Goal: Transaction & Acquisition: Purchase product/service

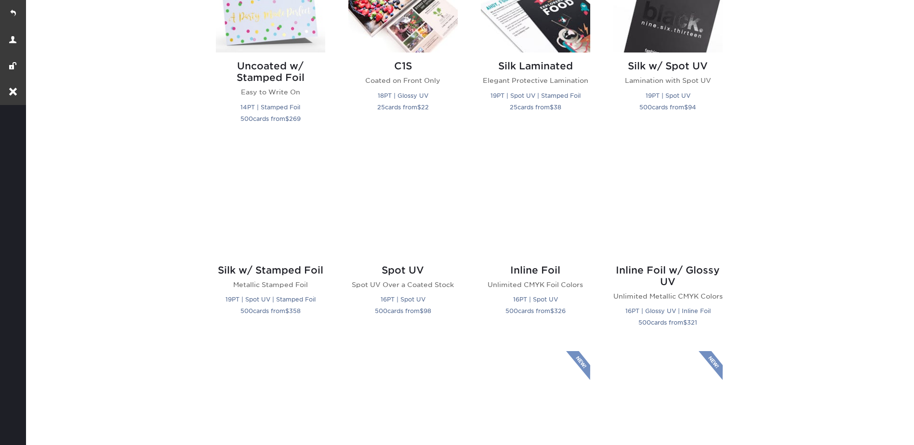
scroll to position [674, 0]
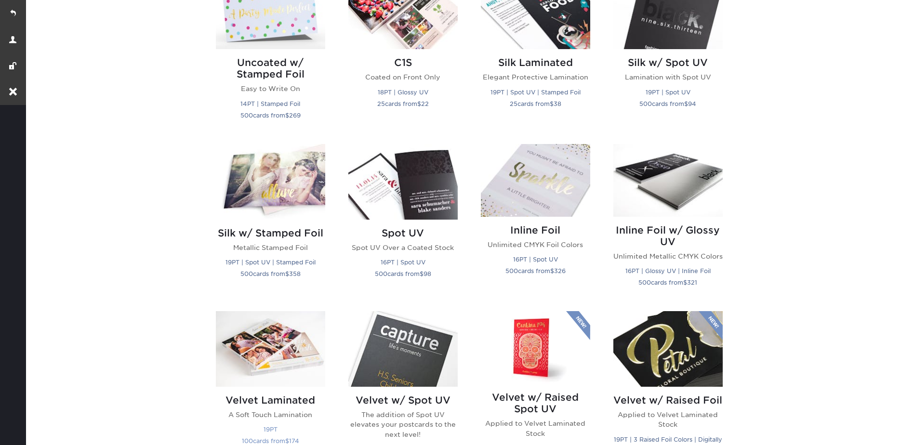
click at [263, 359] on img at bounding box center [270, 349] width 109 height 76
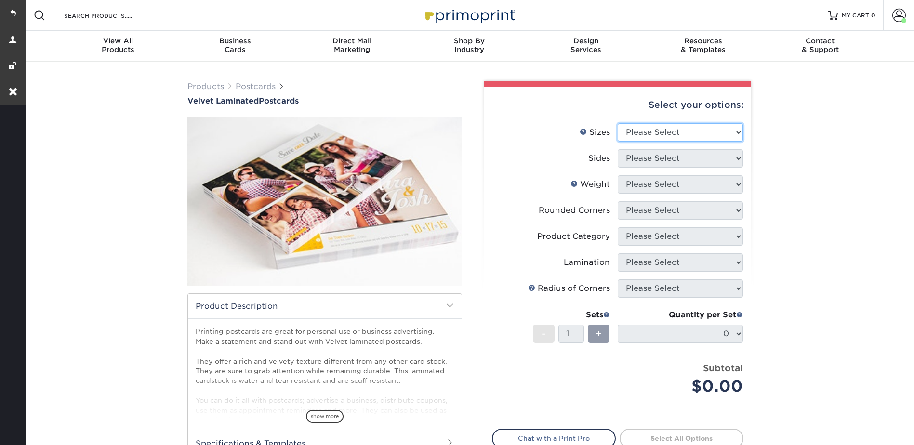
click at [647, 129] on select "Please Select 2" x 6" 2" x 8" 3" x 5" 3.5" x 3.5" 3.5" x 4" 3.5" x 8.5" 3.67" x…" at bounding box center [679, 132] width 125 height 18
select select "5.00x7.00"
click at [617, 123] on select "Please Select 2" x 6" 2" x 8" 3" x 5" 3.5" x 3.5" 3.5" x 4" 3.5" x 8.5" 3.67" x…" at bounding box center [679, 132] width 125 height 18
drag, startPoint x: 625, startPoint y: 150, endPoint x: 641, endPoint y: 163, distance: 20.8
click at [625, 150] on select "Please Select Print Both Sides Print Front Only" at bounding box center [679, 158] width 125 height 18
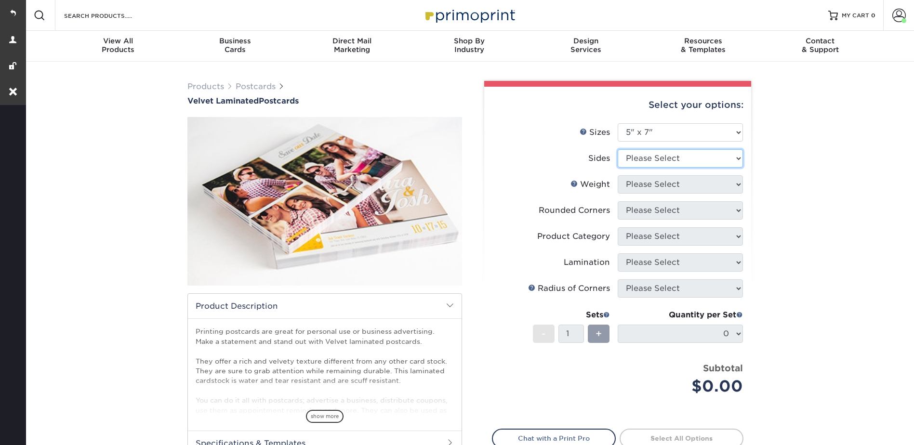
select select "13abbda7-1d64-4f25-8bb2-c179b224825d"
click at [617, 149] on select "Please Select Print Both Sides Print Front Only" at bounding box center [679, 158] width 125 height 18
drag, startPoint x: 637, startPoint y: 183, endPoint x: 641, endPoint y: 194, distance: 11.9
click at [637, 183] on select "Please Select 16PT" at bounding box center [679, 184] width 125 height 18
select select "16PT"
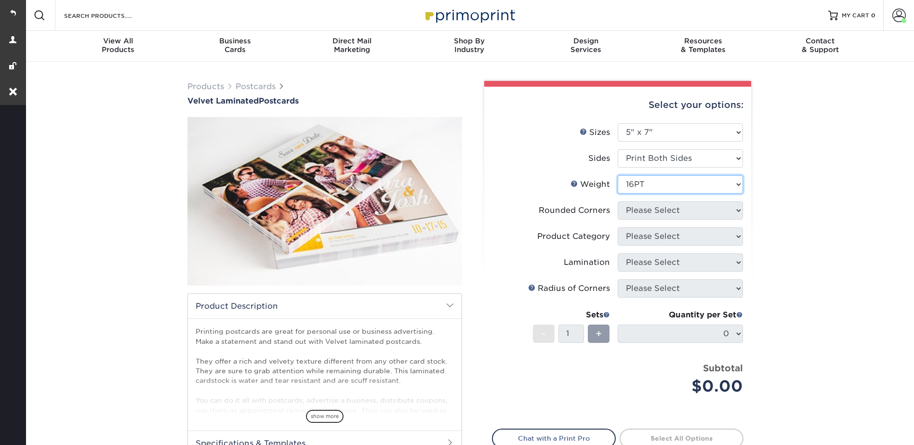
click at [617, 175] on select "Please Select 16PT" at bounding box center [679, 184] width 125 height 18
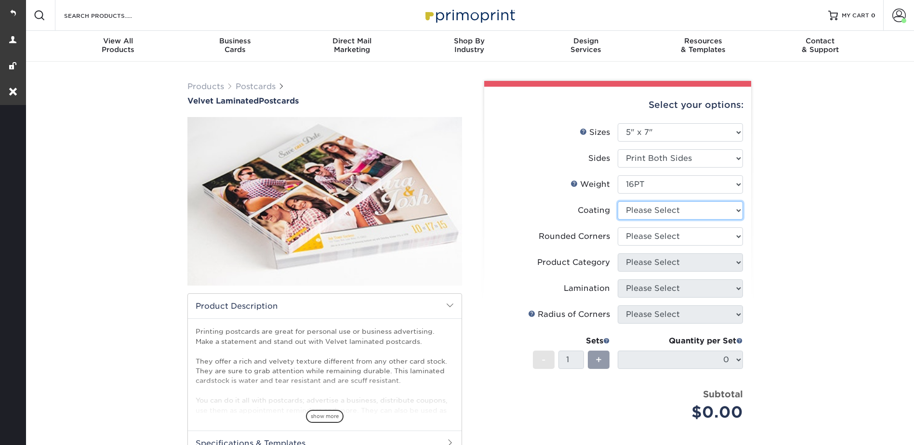
drag, startPoint x: 639, startPoint y: 209, endPoint x: 642, endPoint y: 221, distance: 12.4
click at [639, 209] on select at bounding box center [679, 210] width 125 height 18
select select "3e7618de-abca-4bda-9f97-8b9129e913d8"
click at [617, 201] on select at bounding box center [679, 210] width 125 height 18
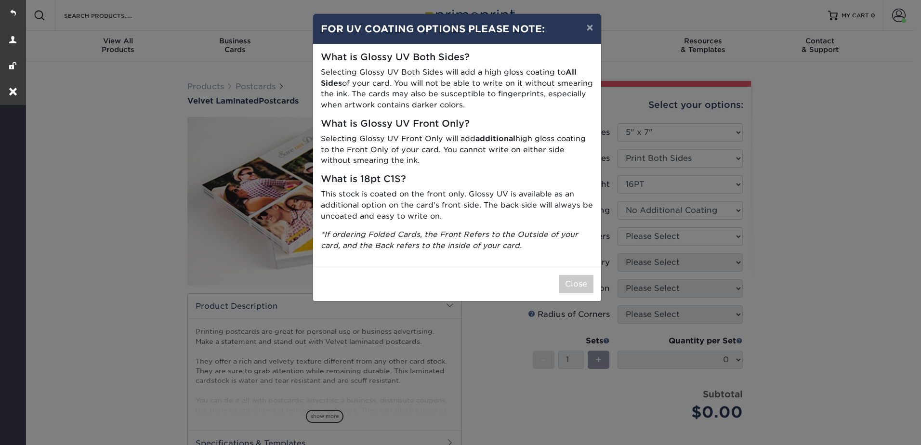
click at [635, 236] on div "× FOR UV COATING OPTIONS PLEASE NOTE: What is Glossy UV Both Sides? Selecting G…" at bounding box center [460, 222] width 921 height 445
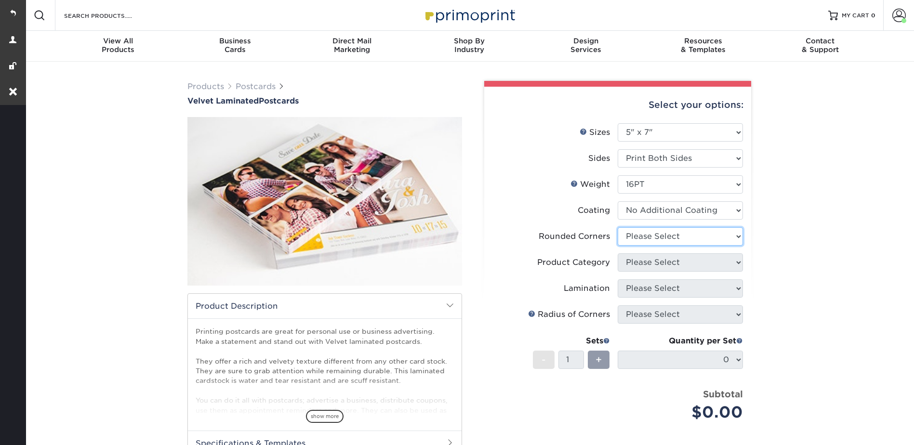
click at [642, 232] on select "Please Select Yes - Round 4 Corners No" at bounding box center [679, 236] width 125 height 18
select select "0"
click at [617, 227] on select "Please Select Yes - Round 4 Corners No" at bounding box center [679, 236] width 125 height 18
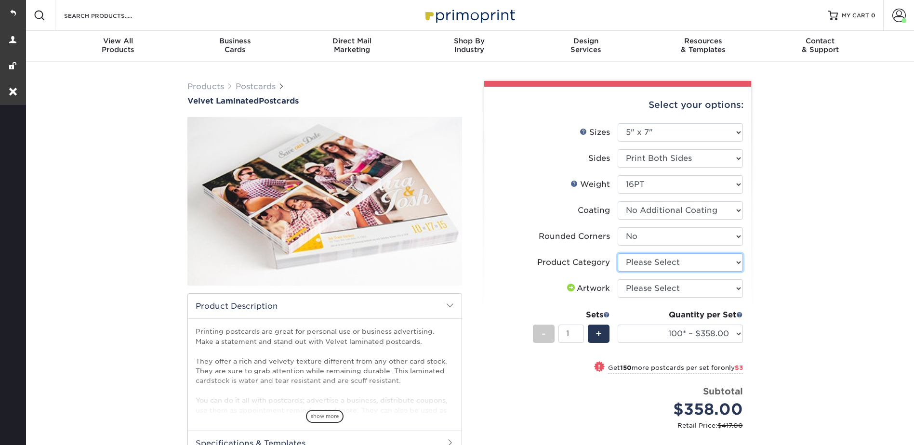
drag, startPoint x: 636, startPoint y: 260, endPoint x: 635, endPoint y: 268, distance: 8.2
click at [636, 260] on select "Please Select Postcards" at bounding box center [679, 262] width 125 height 18
select select "9b7272e0-d6c8-4c3c-8e97-d3a1bcdab858"
click at [617, 253] on select "Please Select Postcards" at bounding box center [679, 262] width 125 height 18
click at [633, 281] on select "Please Select I will upload files I need a design - $150" at bounding box center [679, 288] width 125 height 18
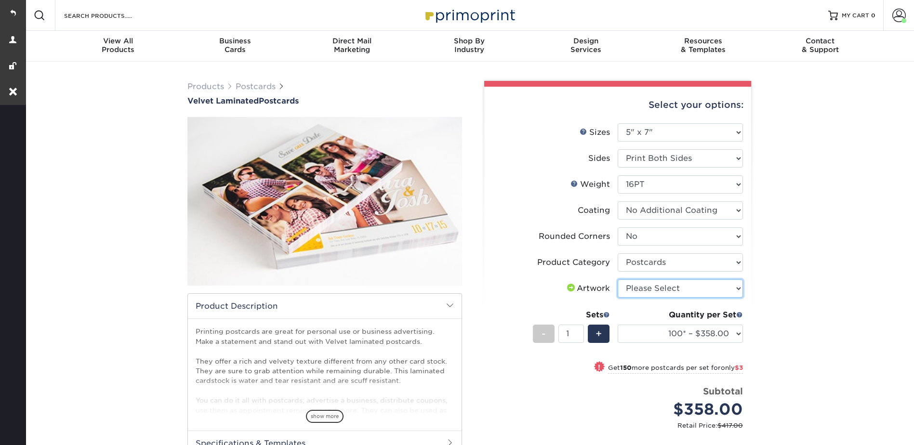
select select "upload"
click at [617, 279] on select "Please Select I will upload files I need a design - $150" at bounding box center [679, 288] width 125 height 18
click at [680, 334] on select "100* – $358.00 250* – $361.00 500 – $385.00 1000 – $497.00 2500 – $993.00 5000 …" at bounding box center [679, 334] width 125 height 18
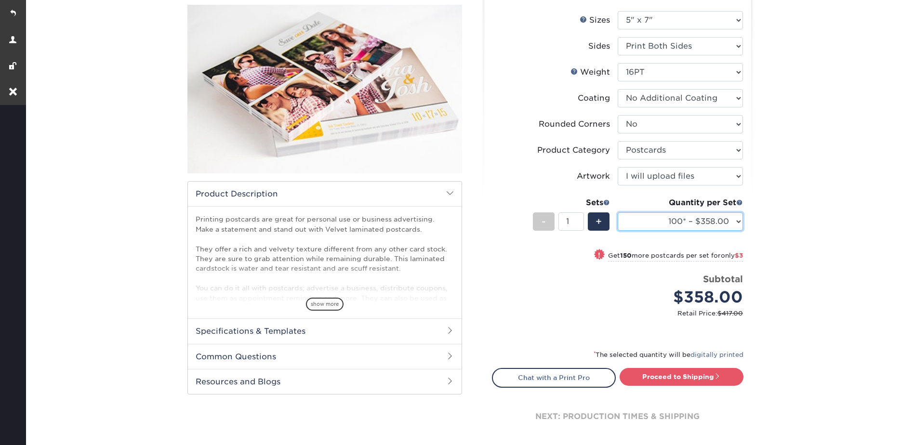
scroll to position [289, 0]
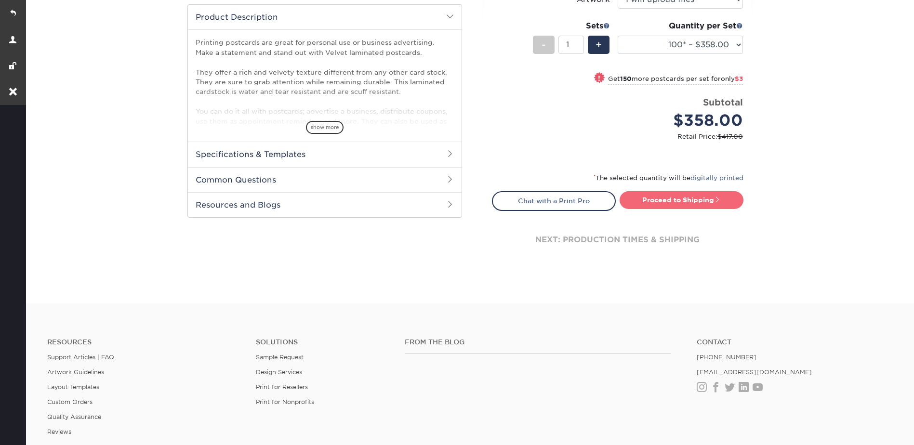
click at [689, 195] on link "Proceed to Shipping" at bounding box center [681, 199] width 124 height 17
type input "Set 1"
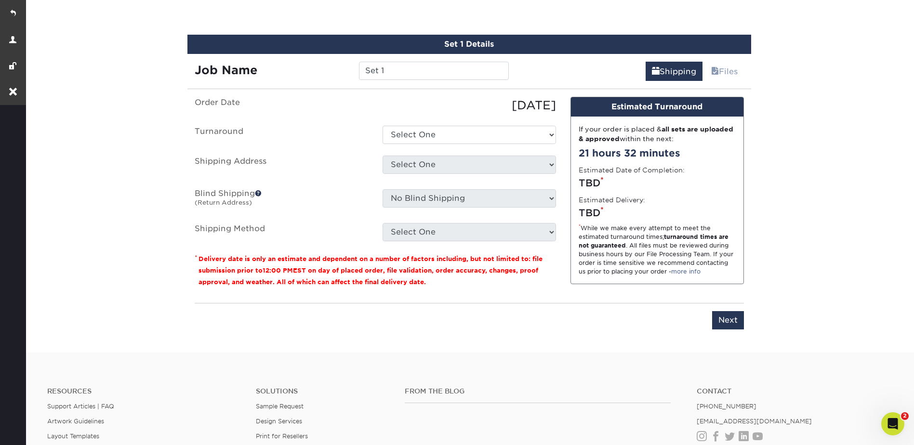
scroll to position [0, 0]
click at [392, 73] on input "Set 1" at bounding box center [434, 71] width 150 height 18
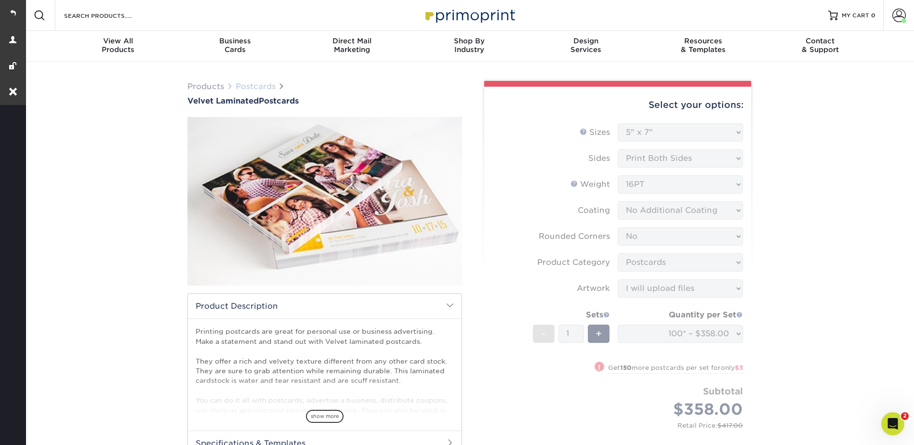
click at [247, 90] on link "Postcards" at bounding box center [256, 86] width 40 height 9
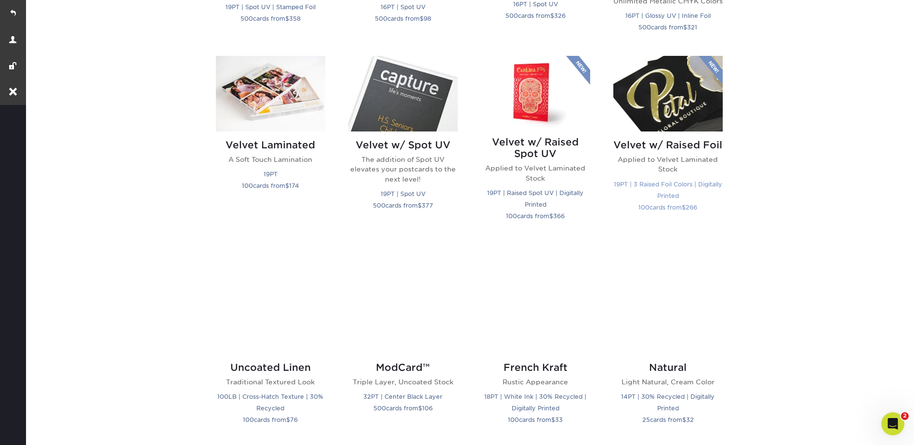
scroll to position [963, 0]
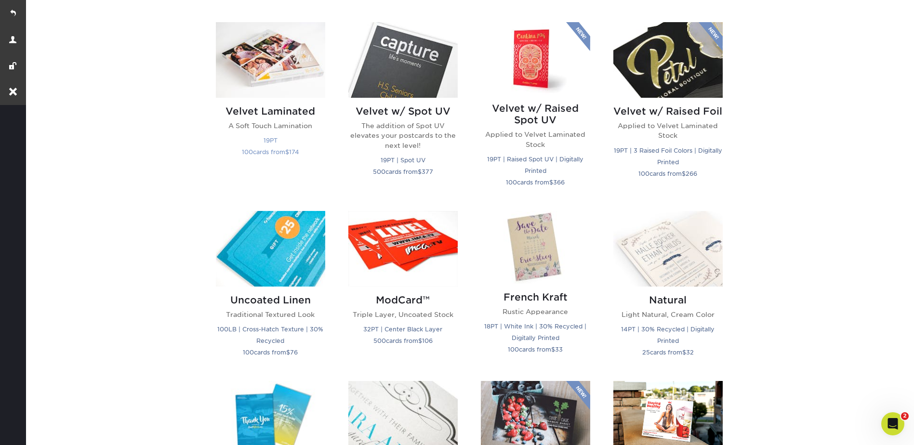
click at [269, 66] on img at bounding box center [270, 60] width 109 height 76
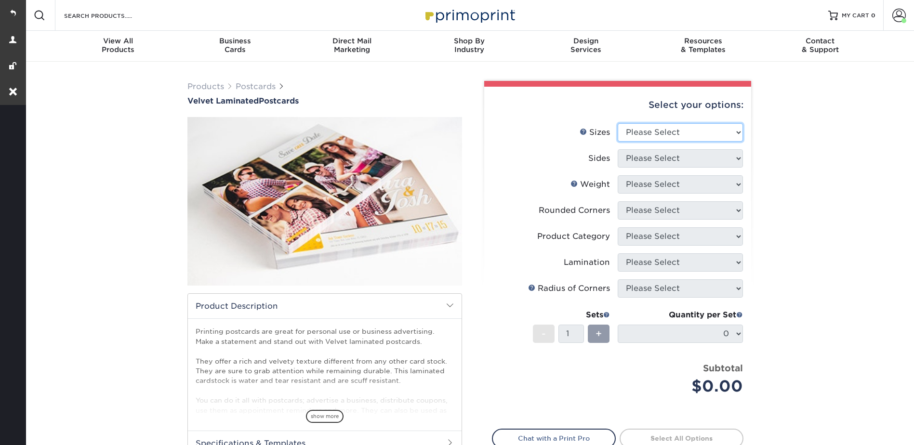
click at [642, 133] on select "Please Select 2" x 6" 2" x 8" 3" x 5" 3.5" x 3.5" 3.5" x 4" 3.5" x 8.5" 3.67" x…" at bounding box center [679, 132] width 125 height 18
select select "5.00x7.00"
click at [617, 123] on select "Please Select 2" x 6" 2" x 8" 3" x 5" 3.5" x 3.5" 3.5" x 4" 3.5" x 8.5" 3.67" x…" at bounding box center [679, 132] width 125 height 18
click at [636, 152] on select "Please Select Print Both Sides Print Front Only" at bounding box center [679, 158] width 125 height 18
select select "13abbda7-1d64-4f25-8bb2-c179b224825d"
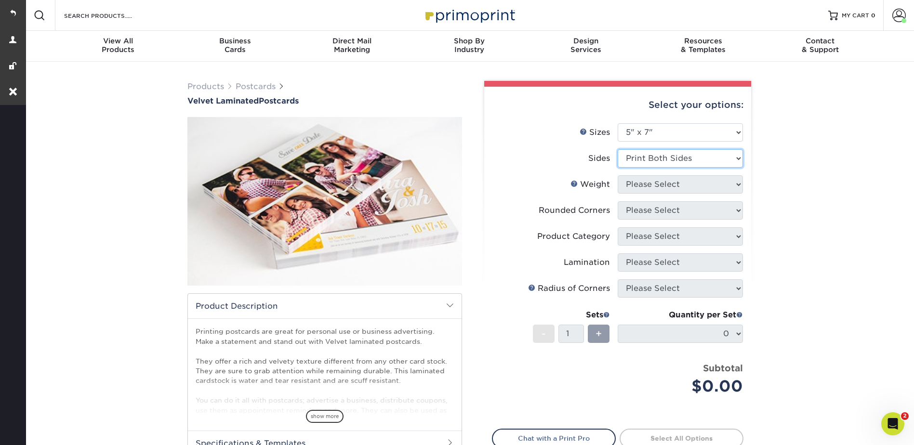
click at [617, 149] on select "Please Select Print Both Sides Print Front Only" at bounding box center [679, 158] width 125 height 18
drag, startPoint x: 633, startPoint y: 184, endPoint x: 635, endPoint y: 192, distance: 9.0
click at [633, 184] on select "Please Select 16PT" at bounding box center [679, 184] width 125 height 18
select select "16PT"
click at [617, 175] on select "Please Select 16PT" at bounding box center [679, 184] width 125 height 18
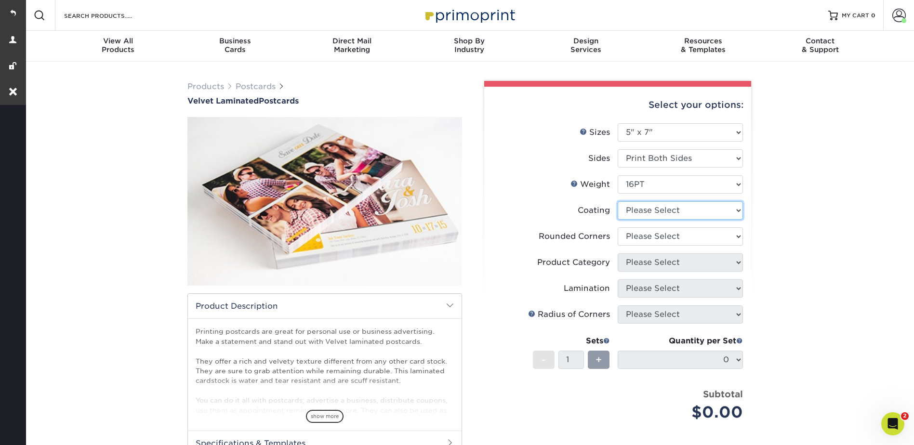
drag, startPoint x: 633, startPoint y: 209, endPoint x: 640, endPoint y: 220, distance: 12.3
click at [633, 209] on select at bounding box center [679, 210] width 125 height 18
select select "3e7618de-abca-4bda-9f97-8b9129e913d8"
click at [617, 201] on select at bounding box center [679, 210] width 125 height 18
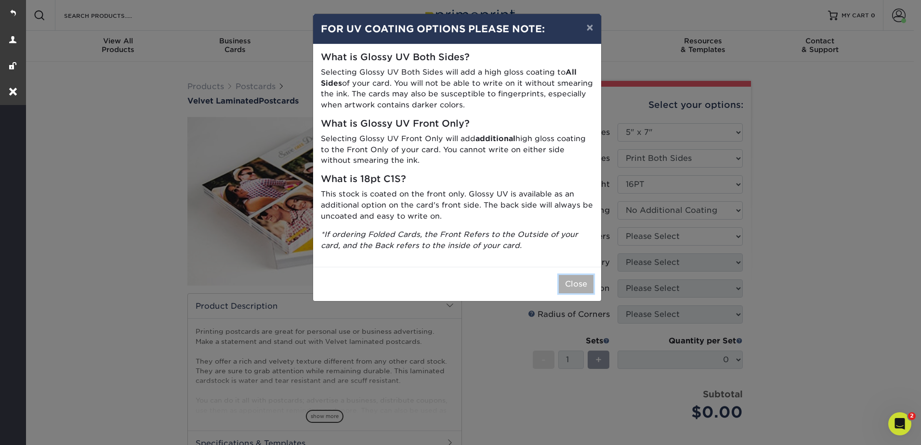
click at [570, 284] on button "Close" at bounding box center [576, 284] width 35 height 18
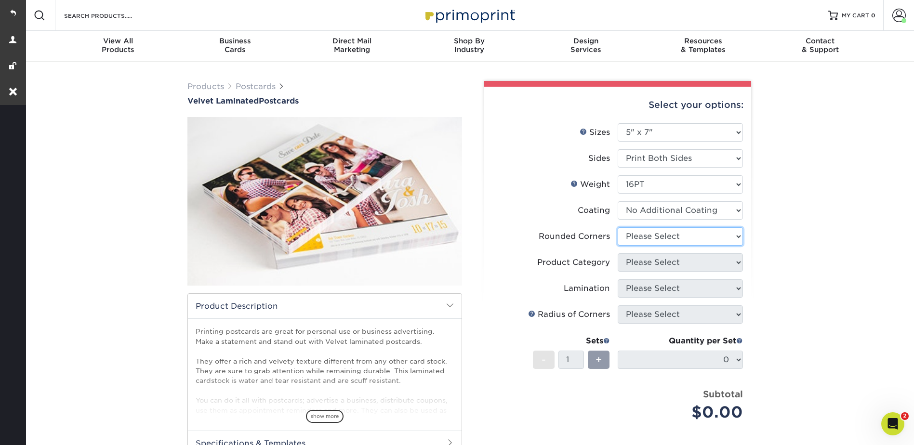
click at [630, 236] on select "Please Select Yes - Round 4 Corners No" at bounding box center [679, 236] width 125 height 18
select select "0"
click at [617, 227] on select "Please Select Yes - Round 4 Corners No" at bounding box center [679, 236] width 125 height 18
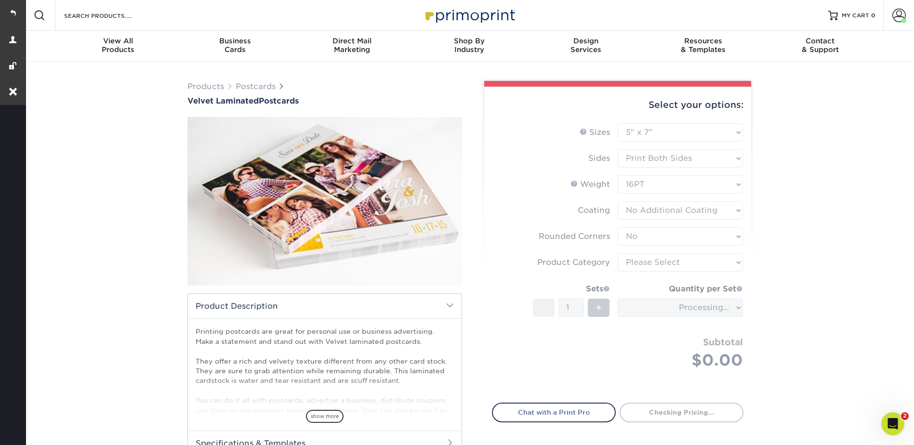
click at [630, 265] on form "Sizes Help Sizes Please Select 2" x 6" 2" x 8" 3" x 5" 3.5" x 3.5" 3.5" x 4" 3.…" at bounding box center [617, 257] width 251 height 268
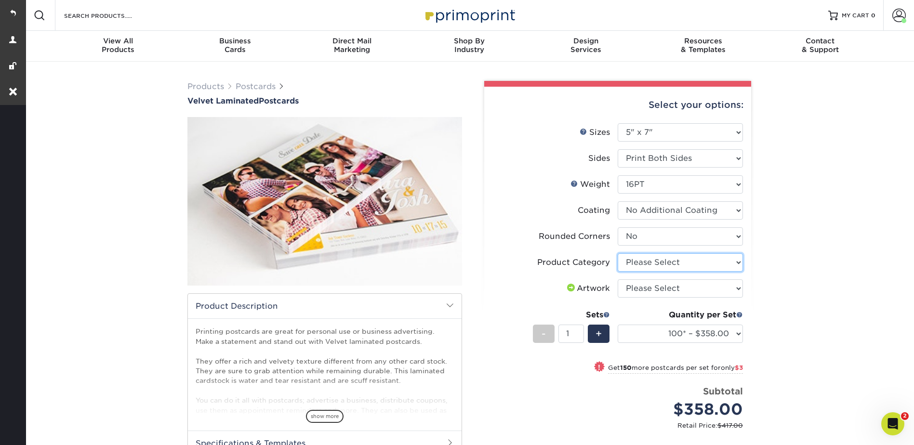
click at [631, 258] on select "Please Select Postcards" at bounding box center [679, 262] width 125 height 18
select select "9b7272e0-d6c8-4c3c-8e97-d3a1bcdab858"
click at [617, 253] on select "Please Select Postcards" at bounding box center [679, 262] width 125 height 18
click at [631, 283] on select "Please Select I will upload files I need a design - $150" at bounding box center [679, 288] width 125 height 18
select select "upload"
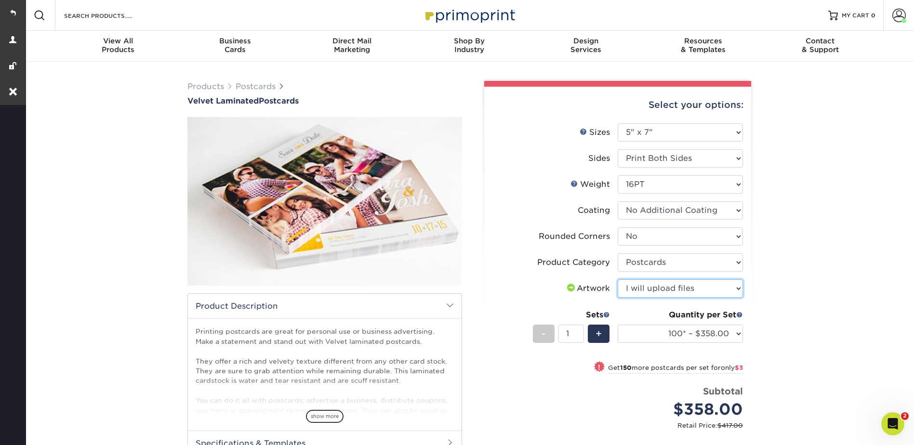
click at [617, 279] on select "Please Select I will upload files I need a design - $150" at bounding box center [679, 288] width 125 height 18
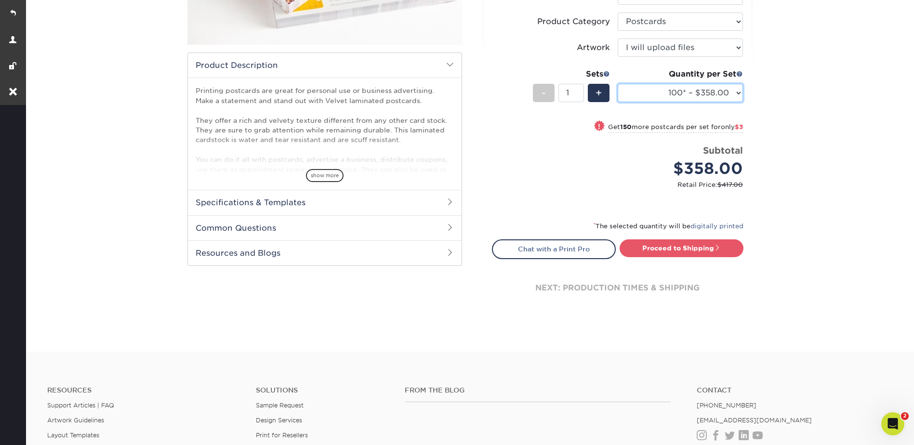
click at [671, 97] on select "100* – $358.00 250* – $361.00 500 – $385.00 1000 – $497.00 2500 – $993.00 5000 …" at bounding box center [679, 93] width 125 height 18
select select "500 – $385.00"
click at [617, 84] on select "100* – $358.00 250* – $361.00 500 – $385.00 1000 – $497.00 2500 – $993.00 5000 …" at bounding box center [679, 93] width 125 height 18
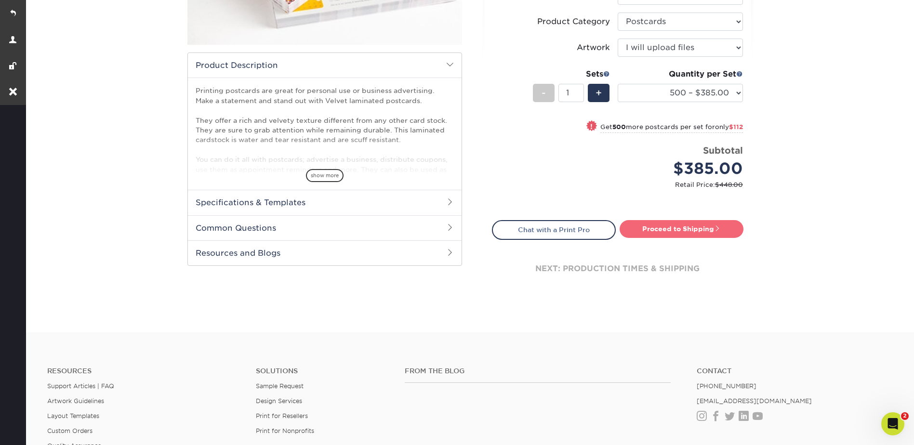
click at [680, 233] on link "Proceed to Shipping" at bounding box center [681, 228] width 124 height 17
type input "Set 1"
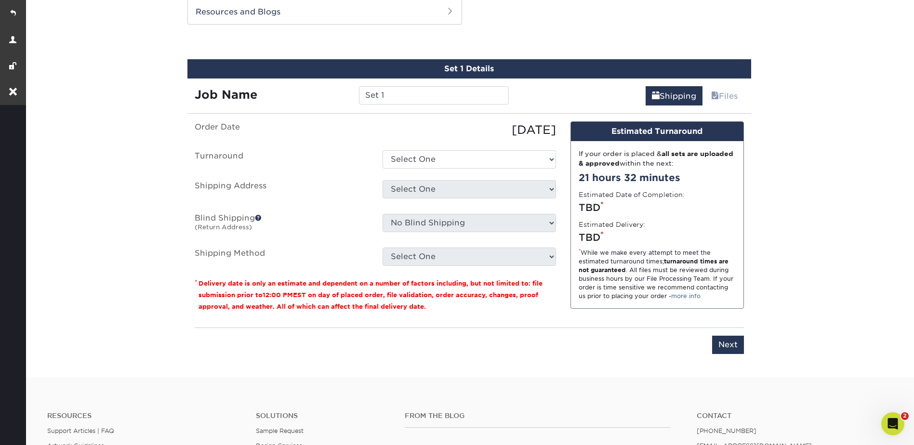
scroll to position [487, 0]
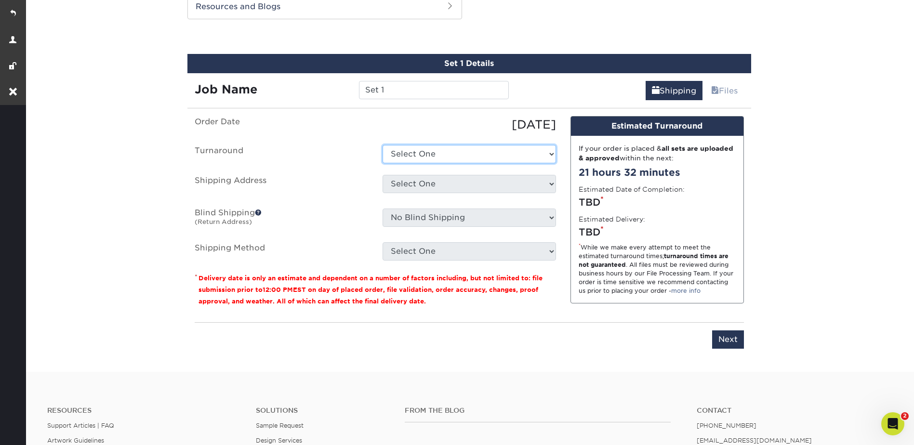
drag, startPoint x: 427, startPoint y: 153, endPoint x: 429, endPoint y: 160, distance: 7.4
click at [427, 153] on select "Select One 2-4 Business Days 2 Day Next Business Day" at bounding box center [468, 154] width 173 height 18
select select "d6397801-30a7-4385-b206-f712c0f7df6c"
click at [382, 145] on select "Select One 2-4 Business Days 2 Day Next Business Day" at bounding box center [468, 154] width 173 height 18
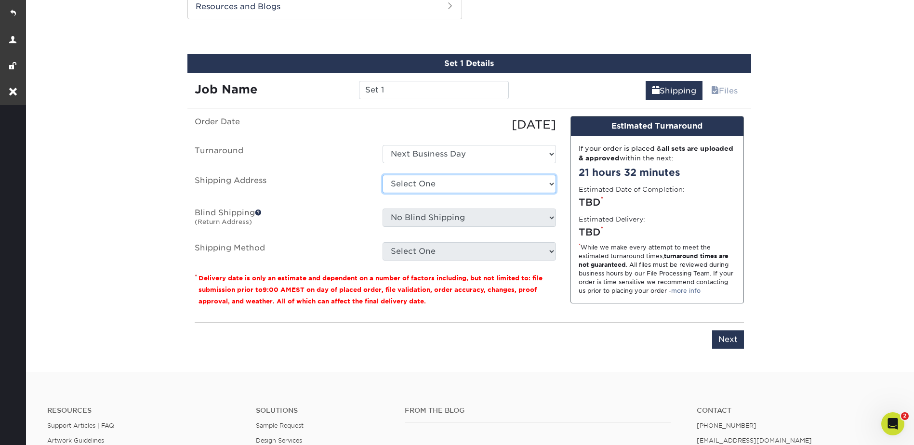
click at [418, 184] on select "Select One Mailing + Add New Address" at bounding box center [468, 184] width 173 height 18
select select "270185"
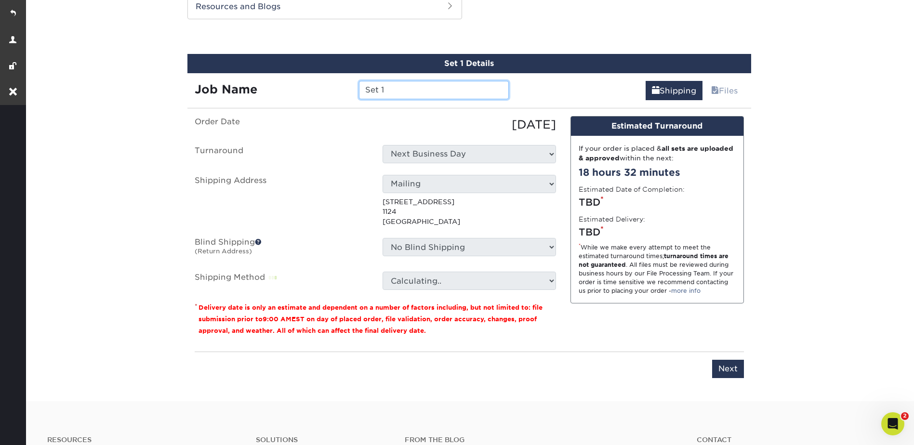
drag, startPoint x: 390, startPoint y: 87, endPoint x: 364, endPoint y: 85, distance: 26.6
click at [364, 85] on input "Set 1" at bounding box center [434, 90] width 150 height 18
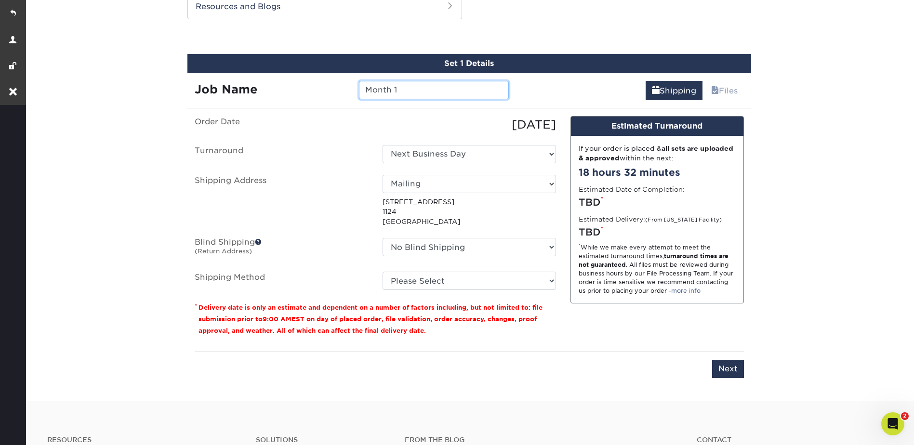
type input "Month 1"
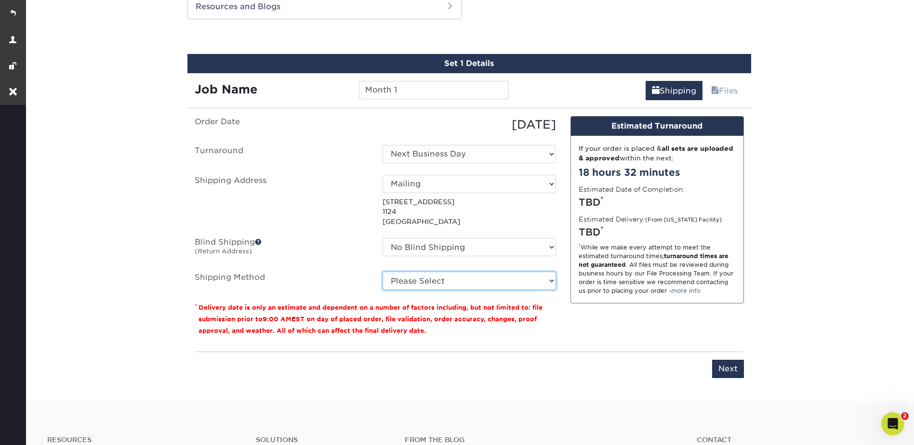
click at [406, 283] on select "Please Select 3 Day Shipping Service (+$18.92) Ground Shipping (+$19.15) 2 Day …" at bounding box center [468, 281] width 173 height 18
click at [382, 272] on select "Please Select 3 Day Shipping Service (+$18.92) Ground Shipping (+$19.15) 2 Day …" at bounding box center [468, 281] width 173 height 18
click at [416, 281] on select "Please Select 3 Day Shipping Service (+$18.92) Ground Shipping (+$19.15) 2 Day …" at bounding box center [468, 281] width 173 height 18
click at [382, 272] on select "Please Select 3 Day Shipping Service (+$18.92) Ground Shipping (+$19.15) 2 Day …" at bounding box center [468, 281] width 173 height 18
click at [418, 279] on select "Please Select 3 Day Shipping Service (+$18.92) Ground Shipping (+$19.15) 2 Day …" at bounding box center [468, 281] width 173 height 18
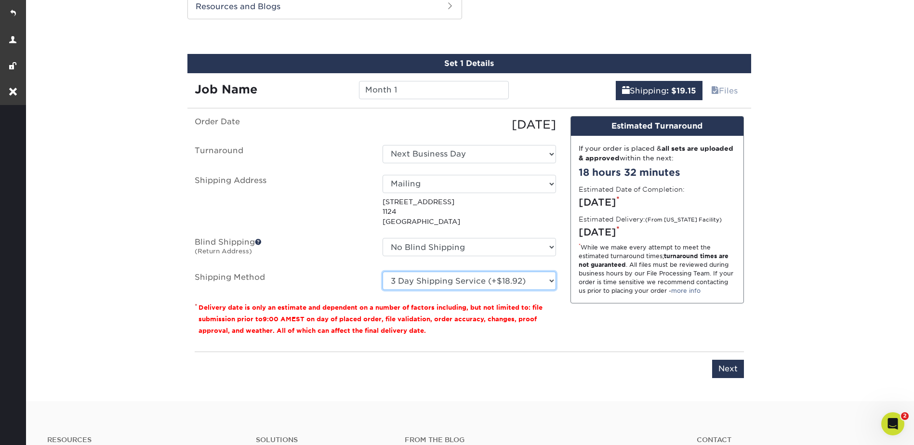
click at [382, 272] on select "Please Select 3 Day Shipping Service (+$18.92) Ground Shipping (+$19.15) 2 Day …" at bounding box center [468, 281] width 173 height 18
click at [421, 284] on select "Please Select 3 Day Shipping Service (+$18.92) Ground Shipping (+$19.15) 2 Day …" at bounding box center [468, 281] width 173 height 18
select select "03"
click at [382, 272] on select "Please Select 3 Day Shipping Service (+$18.92) Ground Shipping (+$19.15) 2 Day …" at bounding box center [468, 281] width 173 height 18
click at [723, 368] on input "Next" at bounding box center [728, 369] width 32 height 18
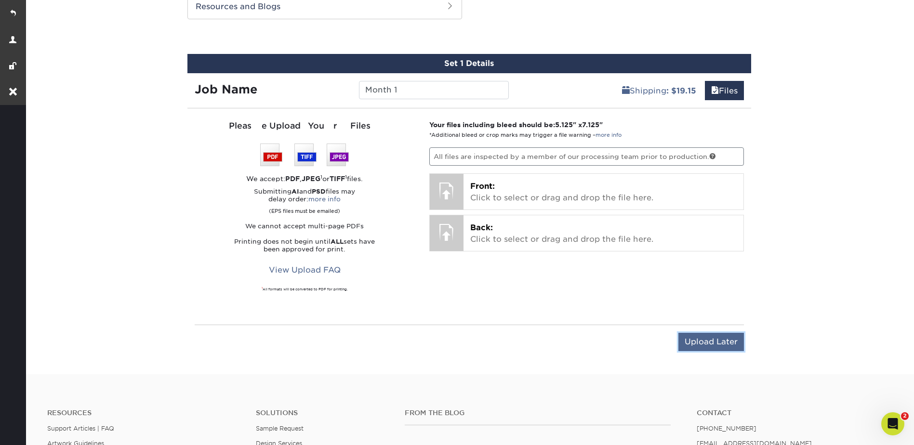
click at [710, 348] on input "Upload Later" at bounding box center [711, 342] width 66 height 18
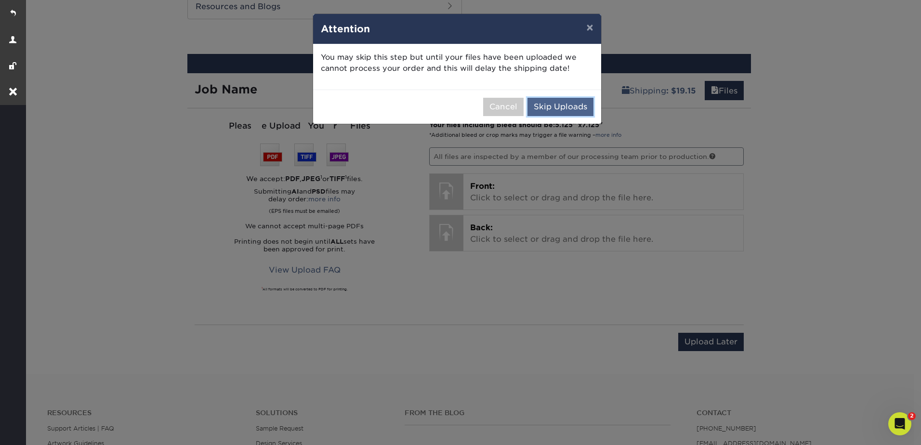
click at [575, 102] on button "Skip Uploads" at bounding box center [560, 107] width 66 height 18
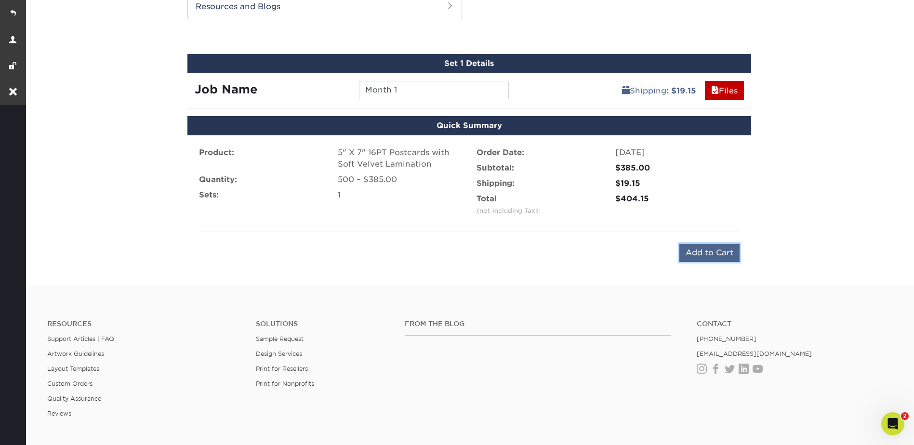
click at [715, 250] on input "Add to Cart" at bounding box center [709, 253] width 60 height 18
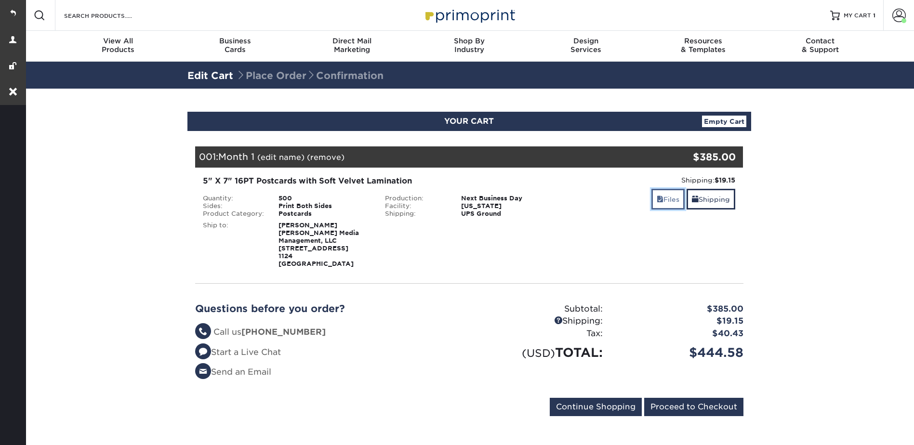
click at [666, 190] on link "Files" at bounding box center [667, 199] width 33 height 21
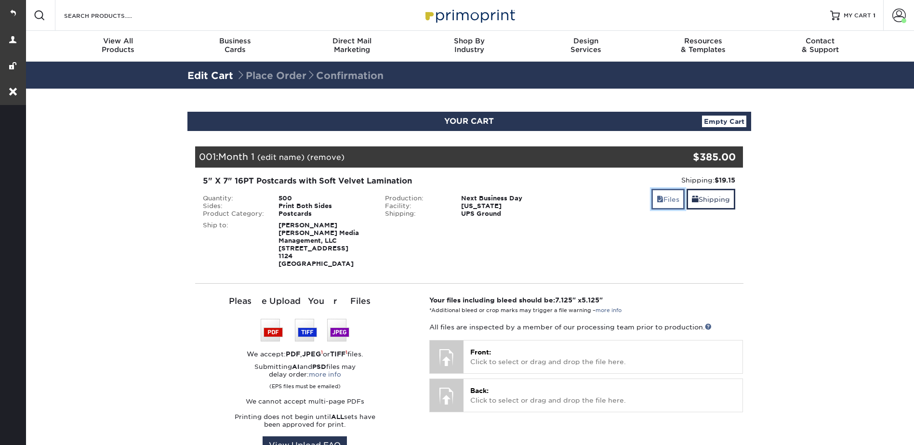
click at [668, 197] on link "Files" at bounding box center [667, 199] width 33 height 21
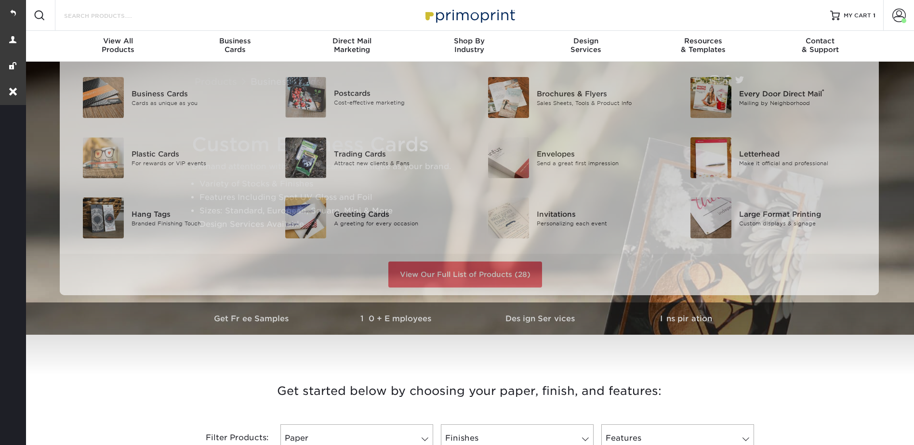
click at [107, 21] on input "Search Products" at bounding box center [110, 16] width 94 height 12
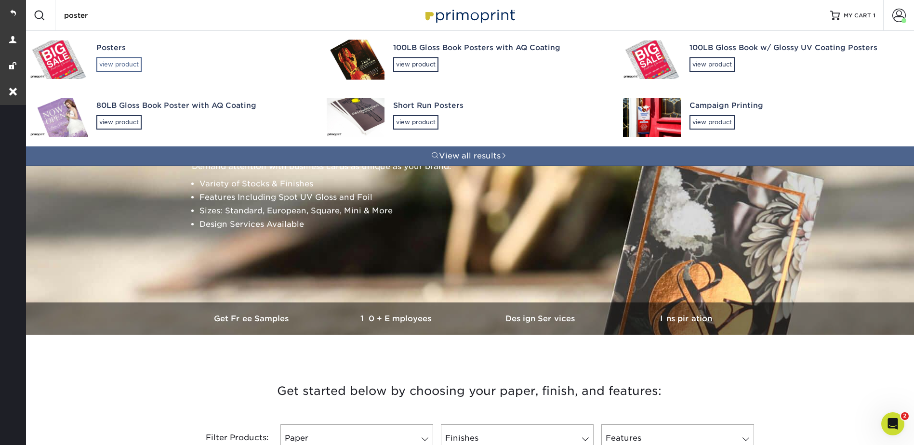
type input "poster"
click at [108, 57] on div "view product" at bounding box center [118, 64] width 45 height 14
click at [395, 103] on div "Short Run Posters" at bounding box center [499, 105] width 213 height 11
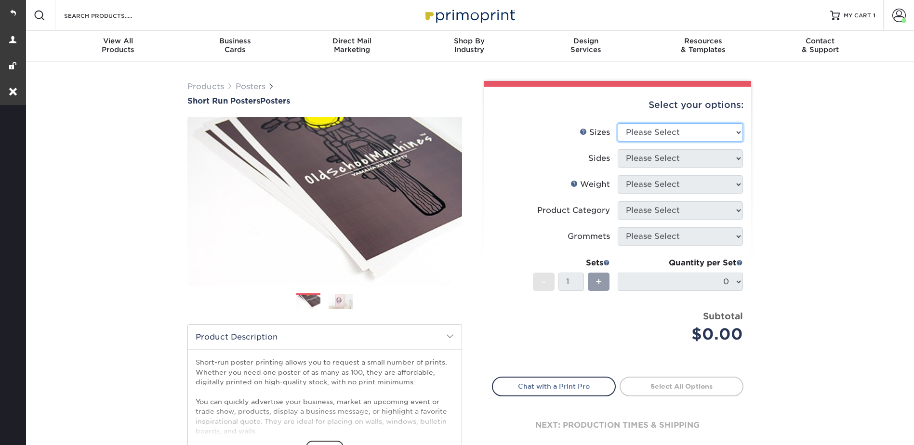
click at [629, 126] on select "Please Select 12" x 12" 12" x 15" 12" x 17" 12" x 18" 12" x 20" 12" x 24" 12" x…" at bounding box center [679, 132] width 125 height 18
click at [704, 122] on div "Select your options:" at bounding box center [617, 105] width 251 height 37
click at [629, 126] on select "Please Select 12" x 12" 12" x 15" 12" x 17" 12" x 18" 12" x 20" 12" x 24" 12" x…" at bounding box center [679, 132] width 125 height 18
click at [639, 130] on select "Please Select 12" x 12" 12" x 15" 12" x 17" 12" x 18" 12" x 20" 12" x 24" 12" x…" at bounding box center [679, 132] width 125 height 18
click at [246, 82] on link "Posters" at bounding box center [251, 86] width 30 height 9
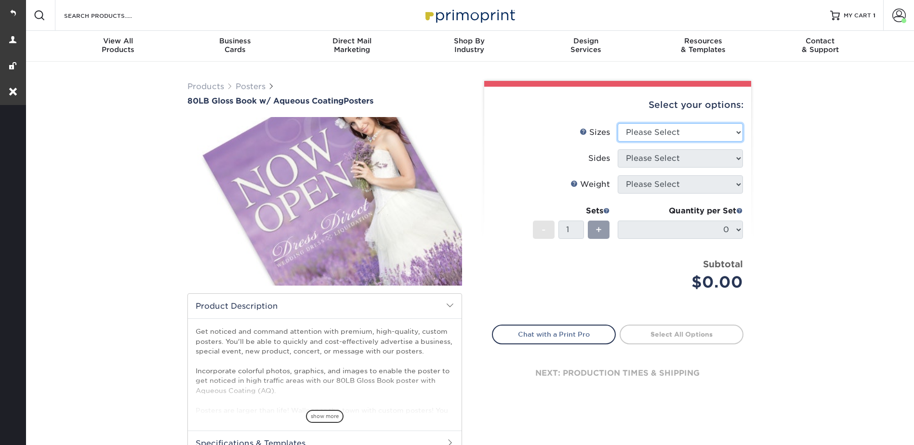
click at [630, 127] on select "Please Select 13" x 19" 18" x 24" 19" x 27" 24" x 36" 26" x 39"" at bounding box center [679, 132] width 125 height 18
click at [659, 127] on select "Please Select 13" x 19" 18" x 24" 19" x 27" 24" x 36" 26" x 39"" at bounding box center [679, 132] width 125 height 18
select select "18.00x24.00"
click at [617, 123] on select "Please Select 13" x 19" 18" x 24" 19" x 27" 24" x 36" 26" x 39"" at bounding box center [679, 132] width 125 height 18
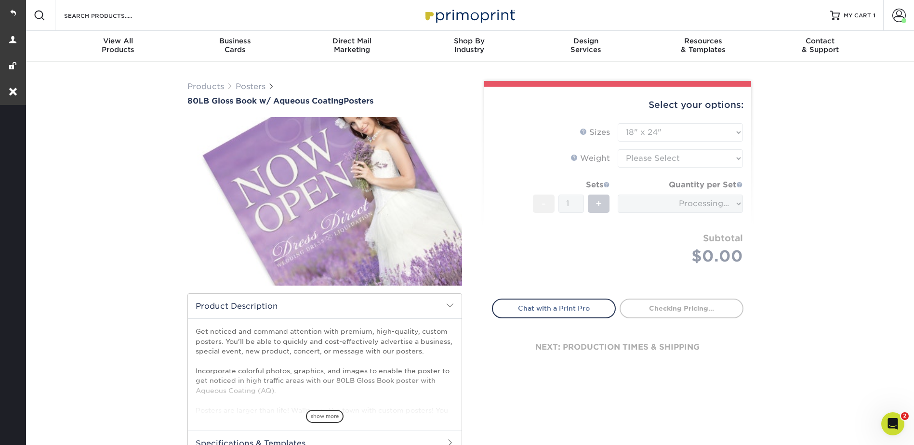
click at [642, 161] on form "Sizes Help Sizes Please Select 13" x 19" 18" x 24" 19" x 27" 24" x 36" 26" x 39…" at bounding box center [617, 205] width 251 height 164
click at [640, 158] on form "Sizes Help Sizes Please Select 13" x 19" 18" x 24" 19" x 27" 24" x 36" 26" x 39…" at bounding box center [617, 205] width 251 height 164
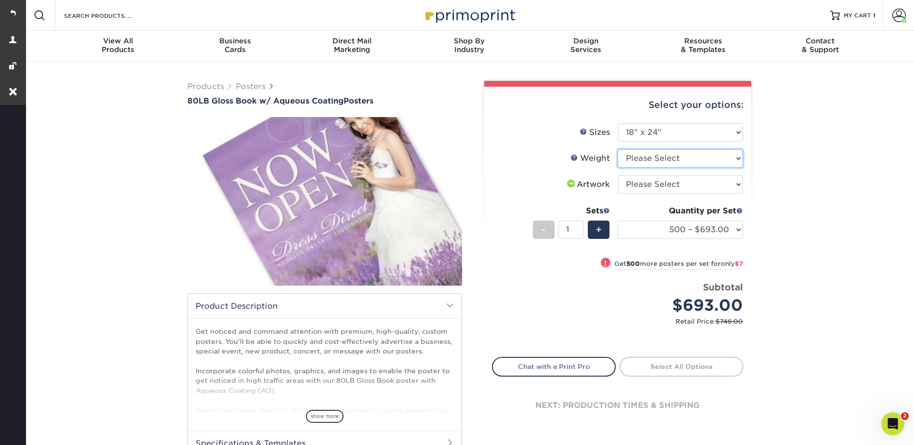
drag, startPoint x: 640, startPoint y: 158, endPoint x: 641, endPoint y: 169, distance: 10.6
click at [640, 158] on select "Please Select 80LB" at bounding box center [679, 158] width 125 height 18
select select "80LB"
click at [617, 149] on select "Please Select 80LB" at bounding box center [679, 158] width 125 height 18
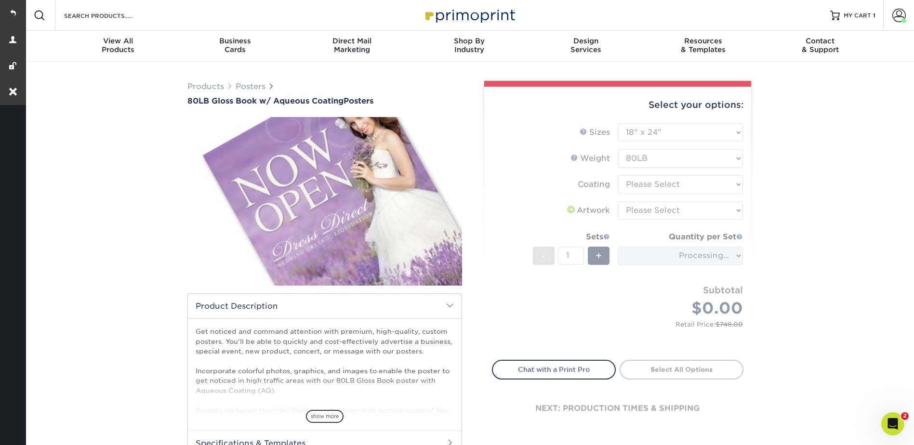
click at [639, 181] on form "Sizes Help Sizes Please Select 13" x 19" 18" x 24" 19" x 27" 24" x 36" 26" x 39…" at bounding box center [617, 235] width 251 height 225
click at [638, 181] on form "Sizes Help Sizes Please Select 13" x 19" 18" x 24" 19" x 27" 24" x 36" 26" x 39…" at bounding box center [617, 235] width 251 height 225
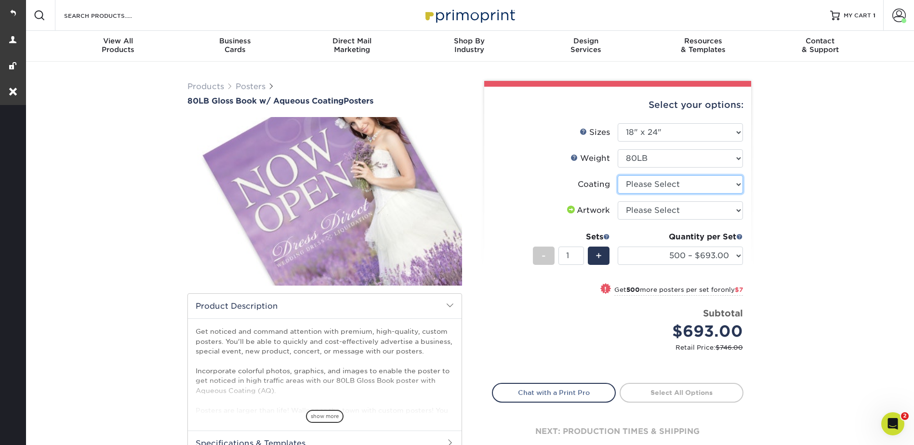
click at [638, 181] on select at bounding box center [679, 184] width 125 height 18
select select "d41dab50-ff65-4f4f-bb17-2afe4d36ae33"
click at [617, 175] on select at bounding box center [679, 184] width 125 height 18
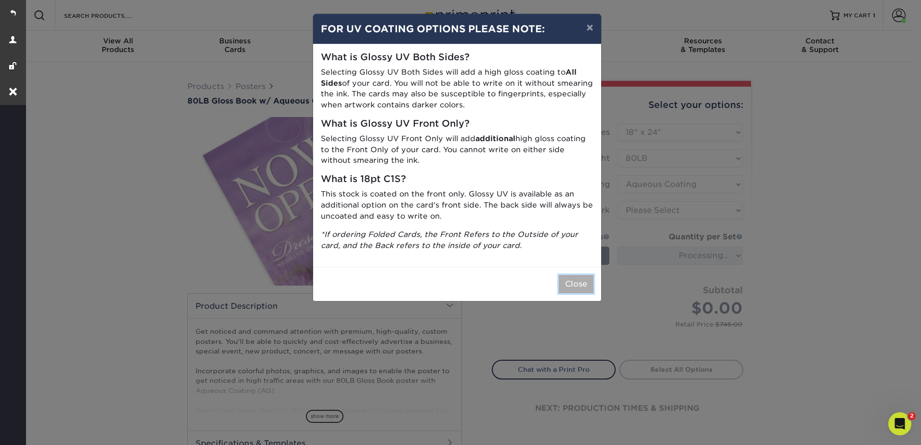
click at [564, 286] on button "Close" at bounding box center [576, 284] width 35 height 18
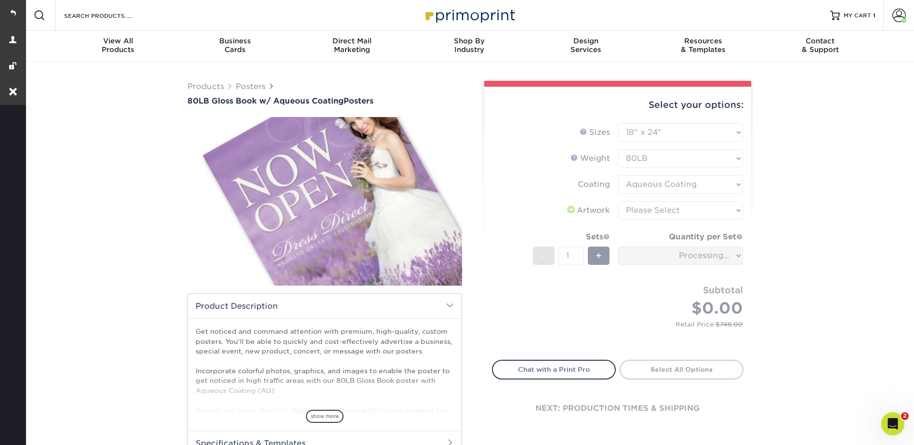
click at [630, 210] on form "Sizes Help Sizes Please Select 13" x 19" 18" x 24" 19" x 27" 24" x 36" 26" x 39…" at bounding box center [617, 235] width 251 height 225
click at [631, 209] on form "Sizes Help Sizes Please Select 13" x 19" 18" x 24" 19" x 27" 24" x 36" 26" x 39…" at bounding box center [617, 235] width 251 height 225
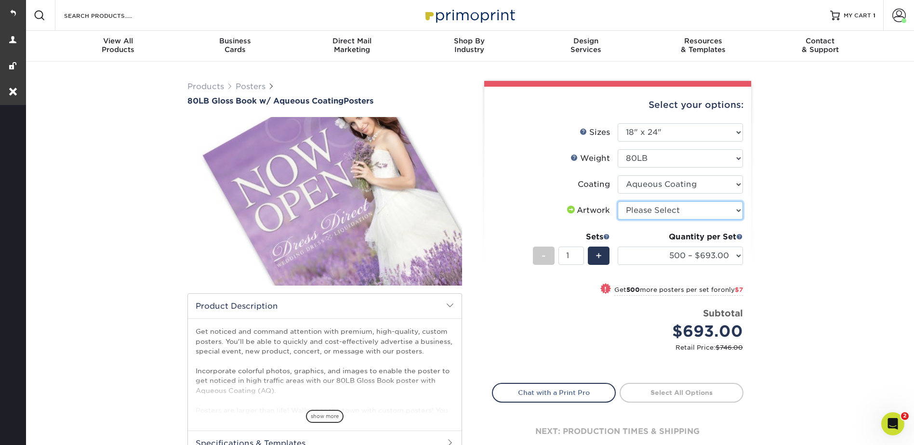
click at [631, 209] on select "Please Select I will upload files I need a design - $150" at bounding box center [679, 210] width 125 height 18
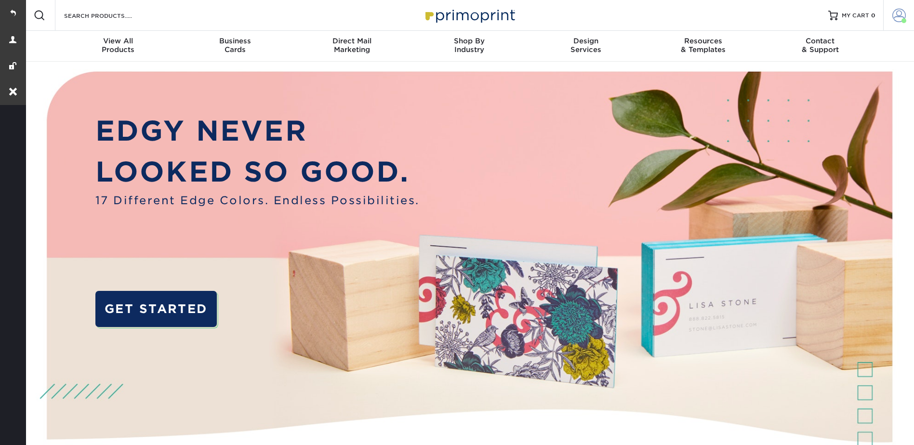
click at [894, 8] on link "Account" at bounding box center [898, 15] width 31 height 31
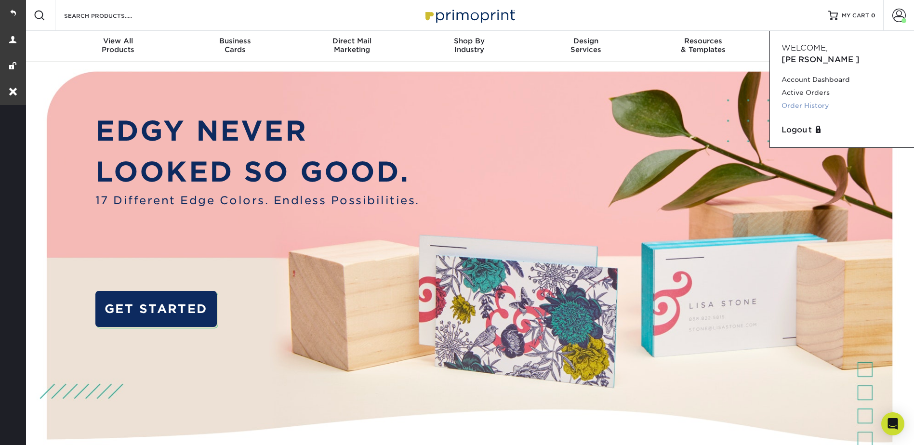
click at [810, 99] on link "Order History" at bounding box center [841, 105] width 121 height 13
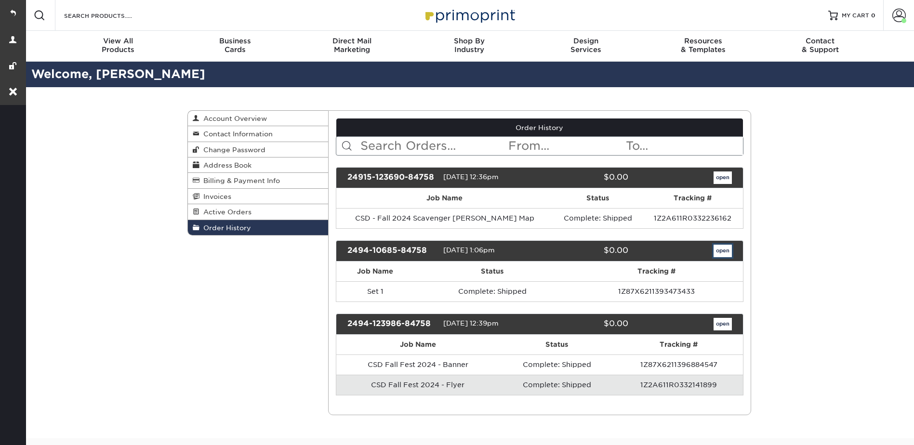
click at [719, 248] on link "open" at bounding box center [722, 251] width 18 height 13
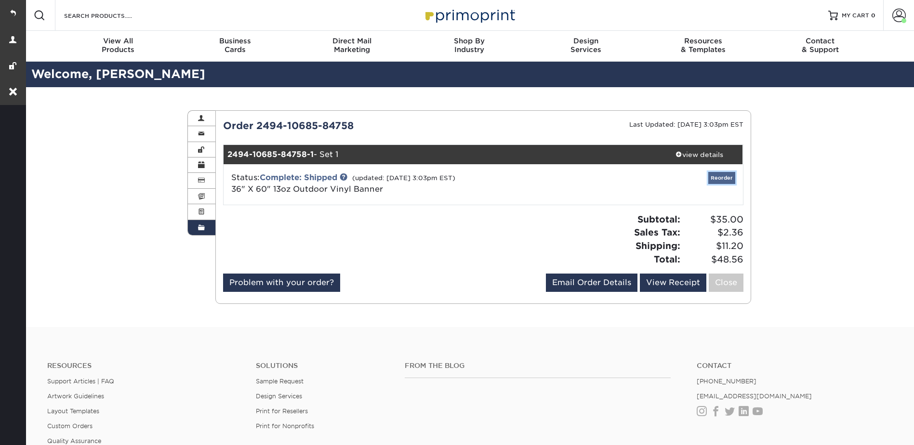
click at [710, 182] on link "Reorder" at bounding box center [721, 178] width 27 height 12
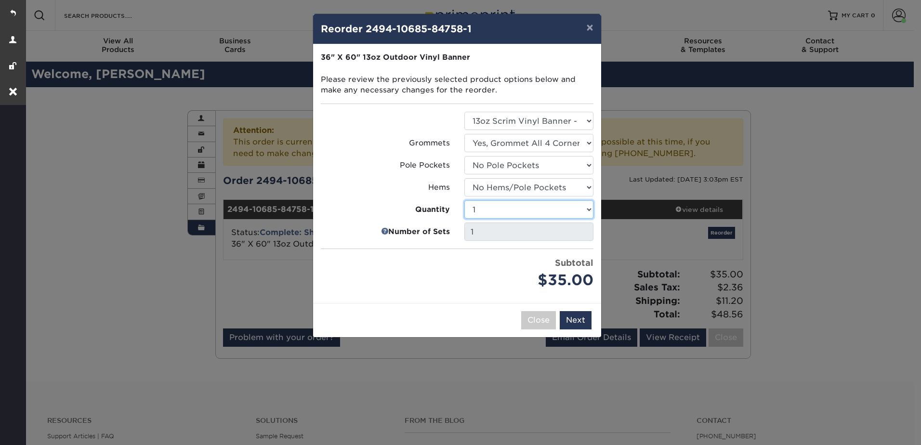
click at [493, 211] on select "1 2 3 4 5 6 7 8 9 10 11 12 13 14 15 16 17 18 19 20 21 22 23 24 25 50 75 100 150…" at bounding box center [528, 209] width 129 height 18
select select "6451d92c-a496-4d2d-b021-52077e96d68b"
click at [464, 200] on select "1 2 3 4 5 6 7 8 9 10 11 12 13 14 15 16 17 18 19 20 21 22 23 24 25 50 75 100 150…" at bounding box center [528, 209] width 129 height 18
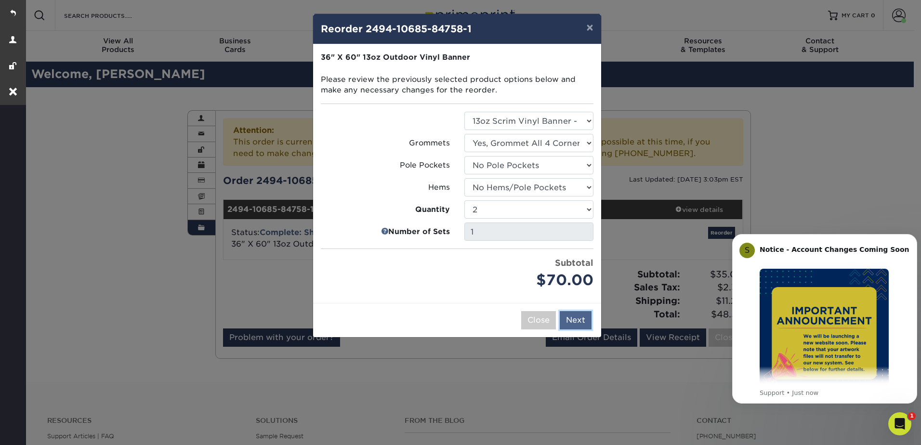
click at [576, 324] on button "Next" at bounding box center [576, 320] width 32 height 18
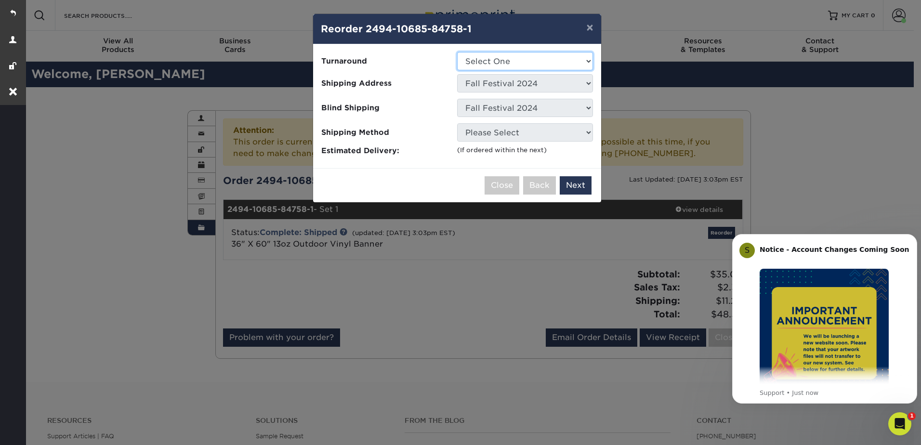
click at [509, 63] on select "Select One Next Business Day" at bounding box center [525, 61] width 136 height 18
select select "a5a3f3fb-ef3a-4ada-99f2-a2c00d8ef308"
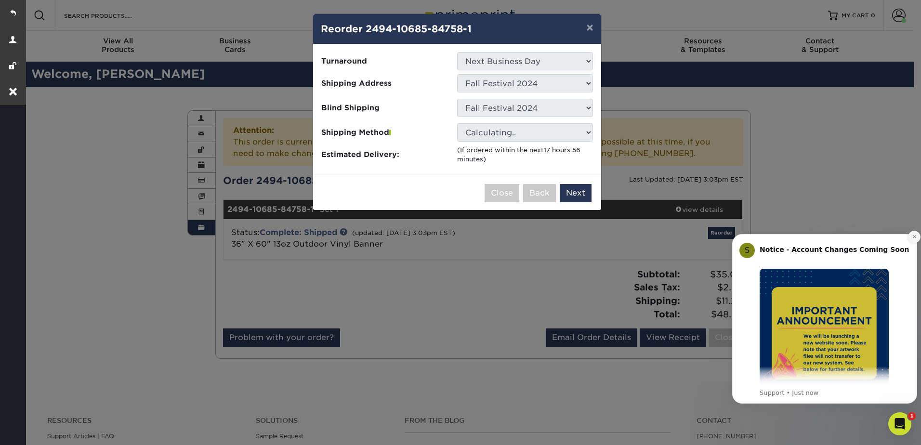
click at [912, 236] on icon "Dismiss notification" at bounding box center [914, 236] width 5 height 5
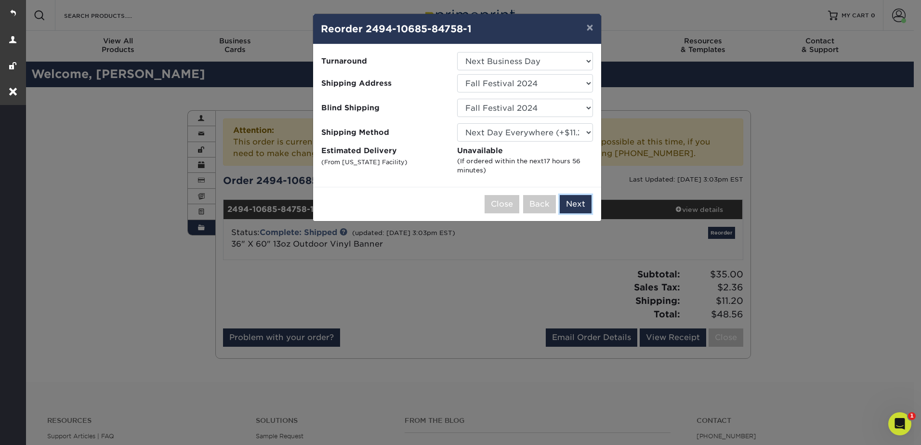
click at [586, 198] on button "Next" at bounding box center [576, 204] width 32 height 18
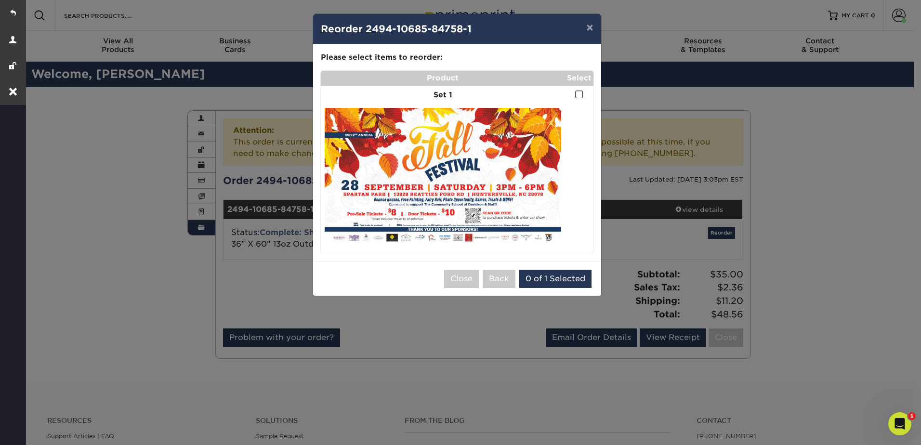
click at [581, 92] on span at bounding box center [579, 94] width 8 height 9
click at [0, 0] on input "checkbox" at bounding box center [0, 0] width 0 height 0
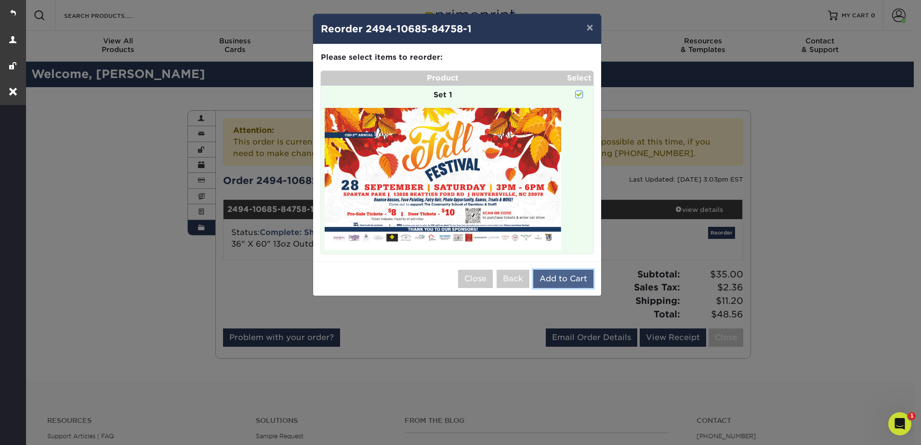
click at [571, 281] on button "Add to Cart" at bounding box center [563, 279] width 60 height 18
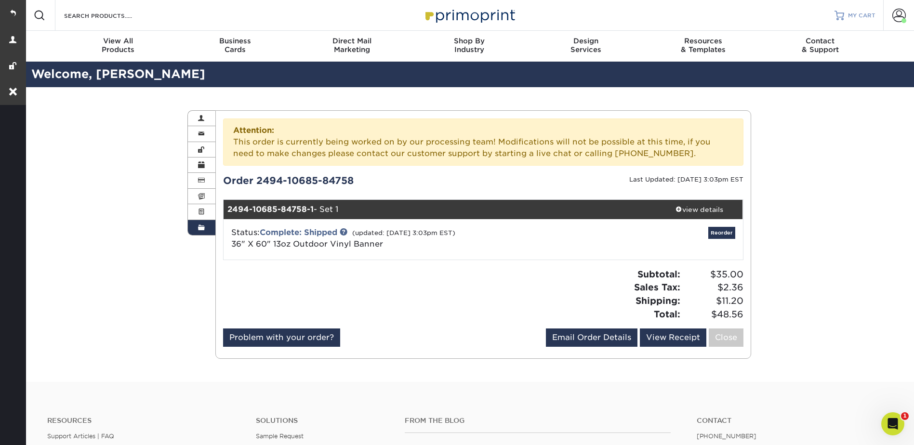
click at [853, 15] on span "MY CART" at bounding box center [861, 16] width 27 height 8
